Goal: Transaction & Acquisition: Purchase product/service

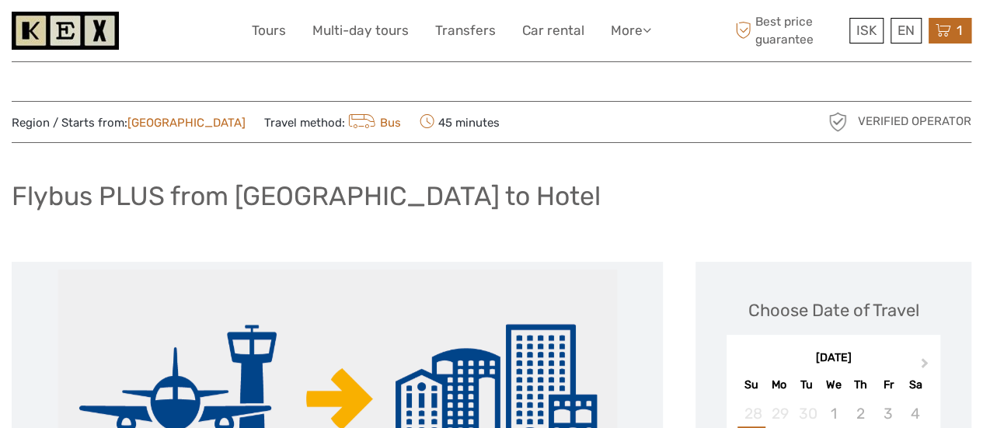
click at [953, 33] on div "1 Items Flybus PLUS from [GEOGRAPHIC_DATA] to Hotel 1x Adult (16+) [DATE] 12:00…" at bounding box center [950, 31] width 43 height 26
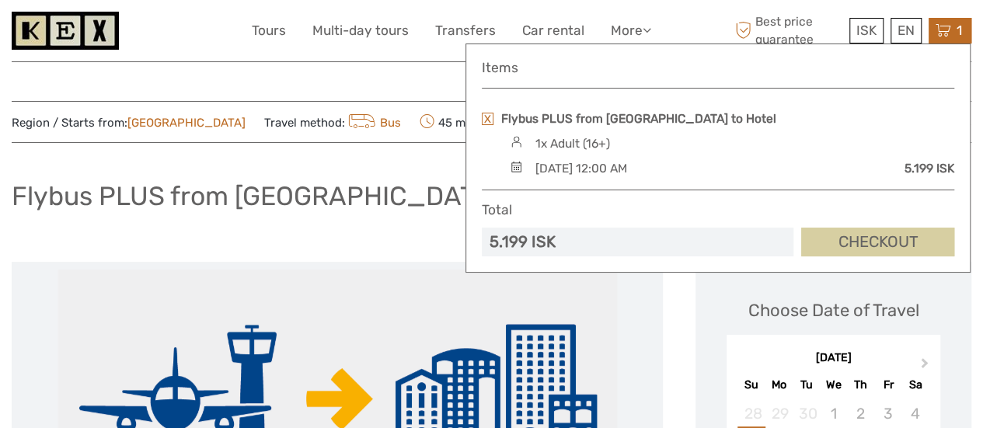
click at [844, 232] on link "Checkout" at bounding box center [877, 242] width 153 height 29
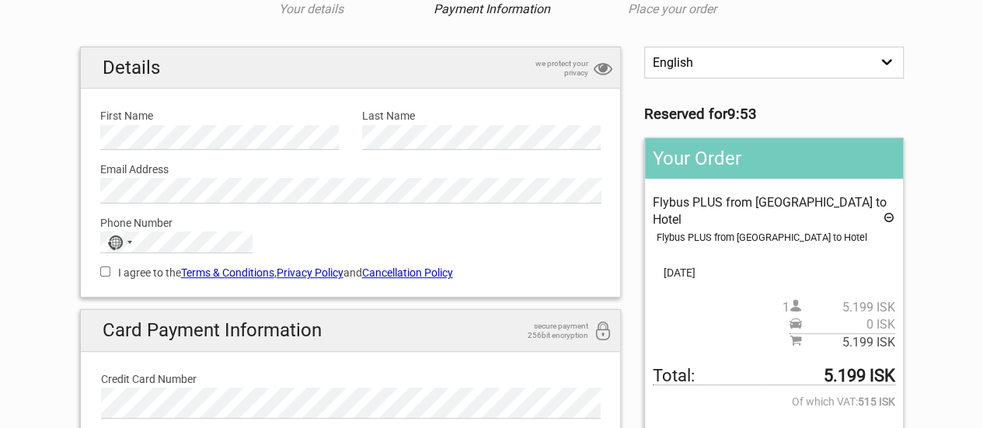
scroll to position [91, 0]
drag, startPoint x: 0, startPoint y: 0, endPoint x: 994, endPoint y: 72, distance: 996.4
click at [982, 72] on html "1 Your details 2 Payment Information 3 Place your order English Español Deutsch…" at bounding box center [491, 416] width 983 height 1014
click at [103, 273] on input "I agree to the Terms & Conditions , Privacy Policy and Cancellation Policy" at bounding box center [105, 272] width 10 height 10
checkbox input "true"
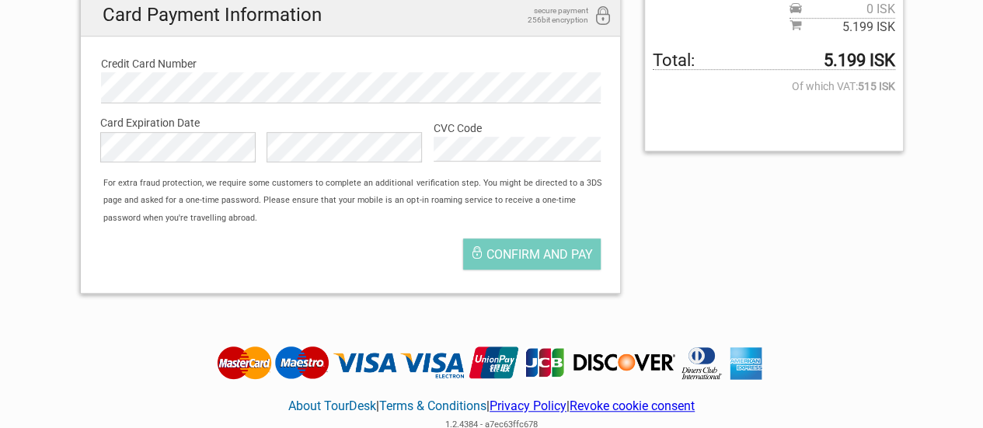
scroll to position [410, 0]
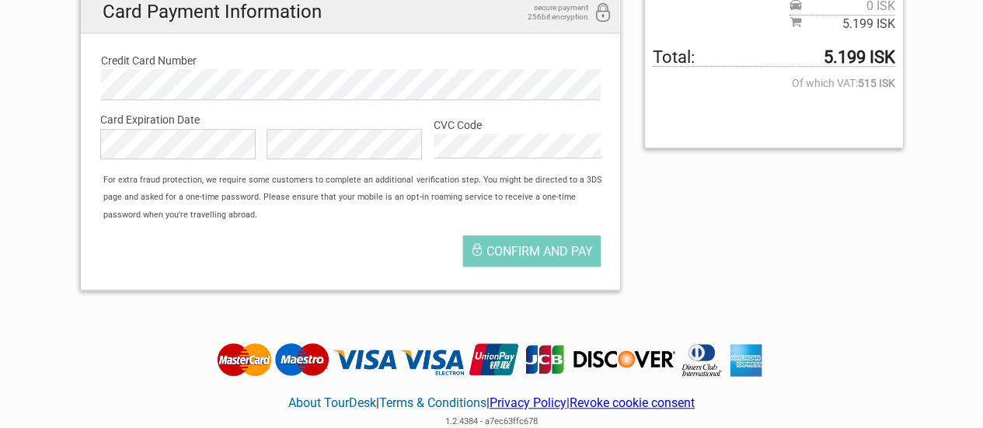
click at [134, 120] on label "Card Expiration Date" at bounding box center [350, 119] width 501 height 17
click at [570, 253] on span "Confirm and pay" at bounding box center [539, 251] width 106 height 15
